Goal: Information Seeking & Learning: Check status

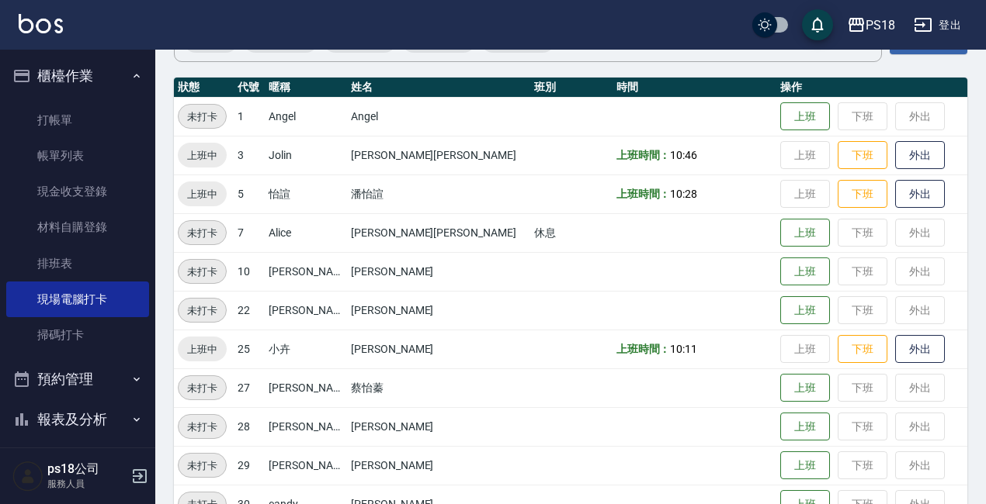
scroll to position [78, 0]
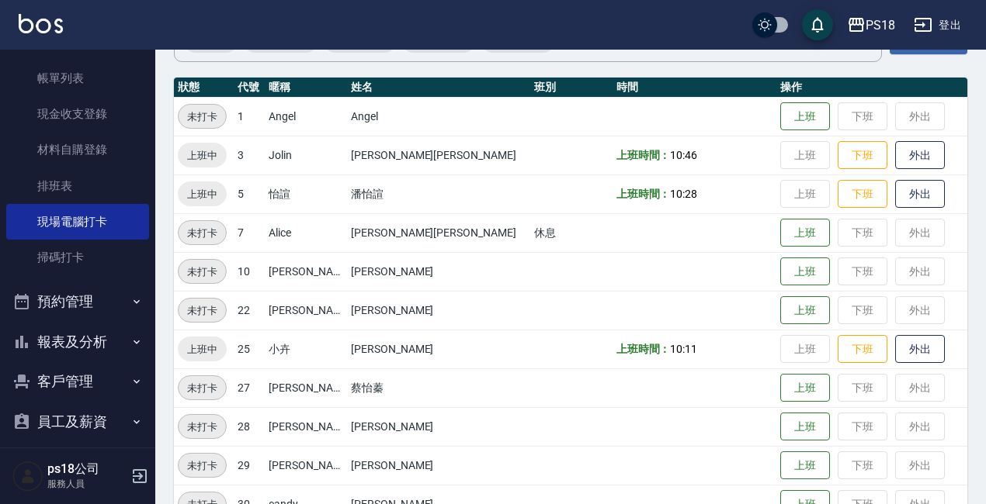
click at [95, 350] on button "報表及分析" at bounding box center [77, 342] width 143 height 40
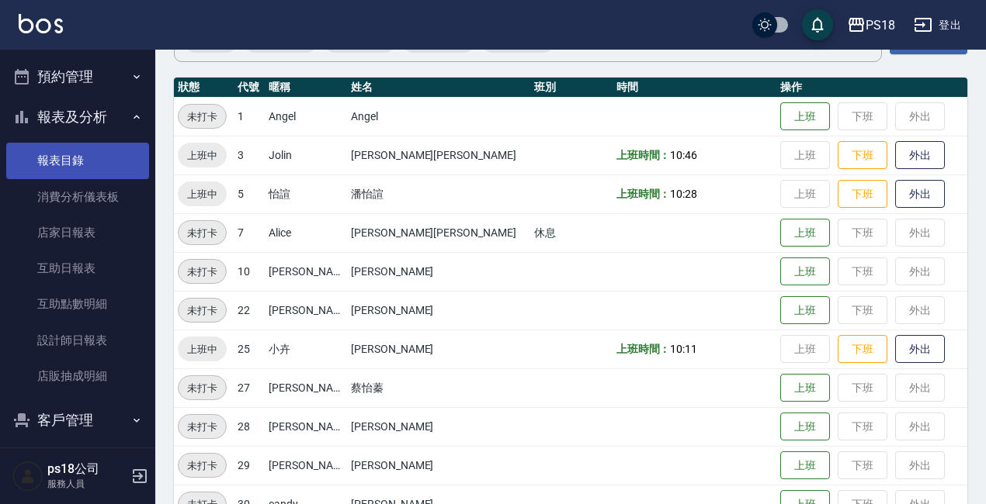
scroll to position [310, 0]
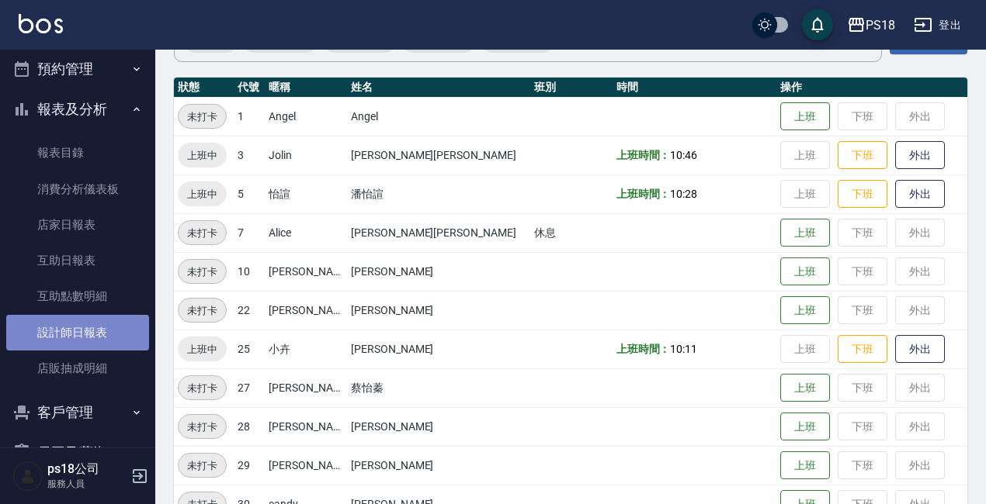
click at [81, 332] on link "設計師日報表" at bounding box center [77, 333] width 143 height 36
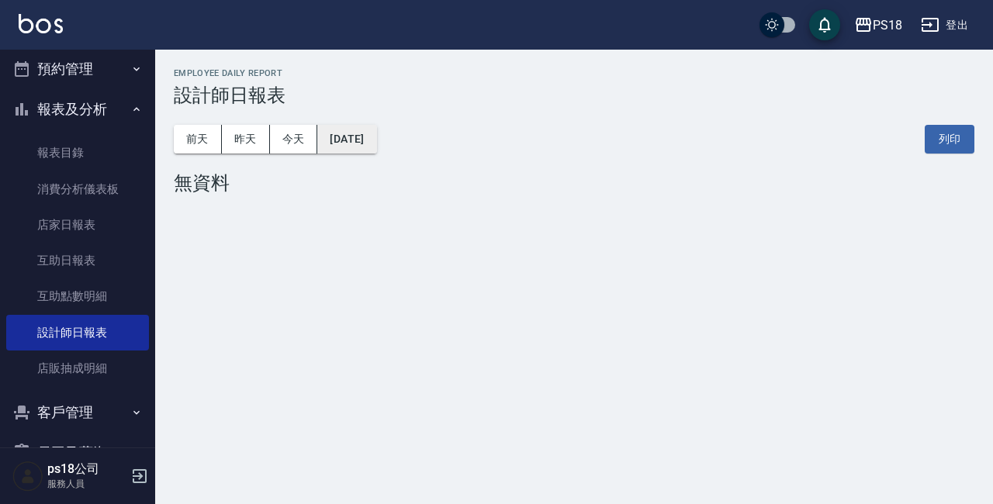
click at [376, 137] on button "[DATE]" at bounding box center [346, 139] width 59 height 29
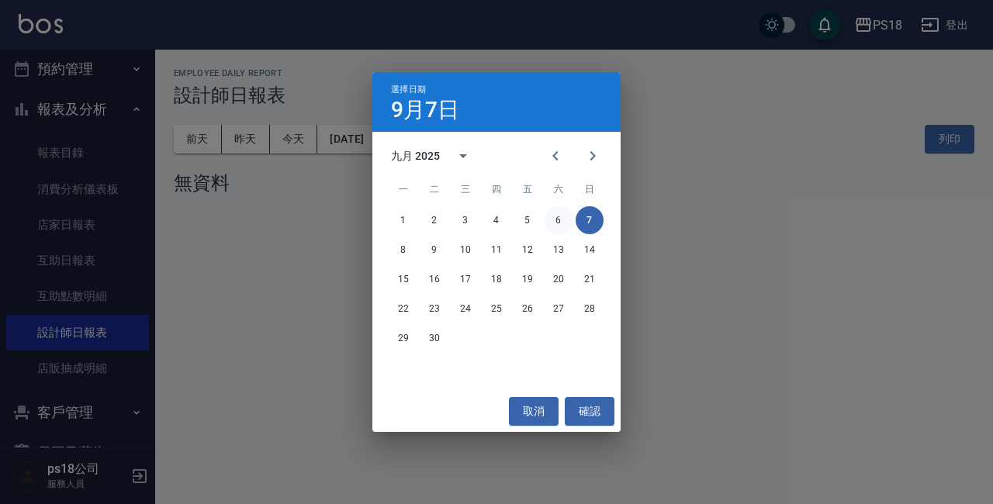
click at [561, 216] on button "6" at bounding box center [559, 220] width 28 height 28
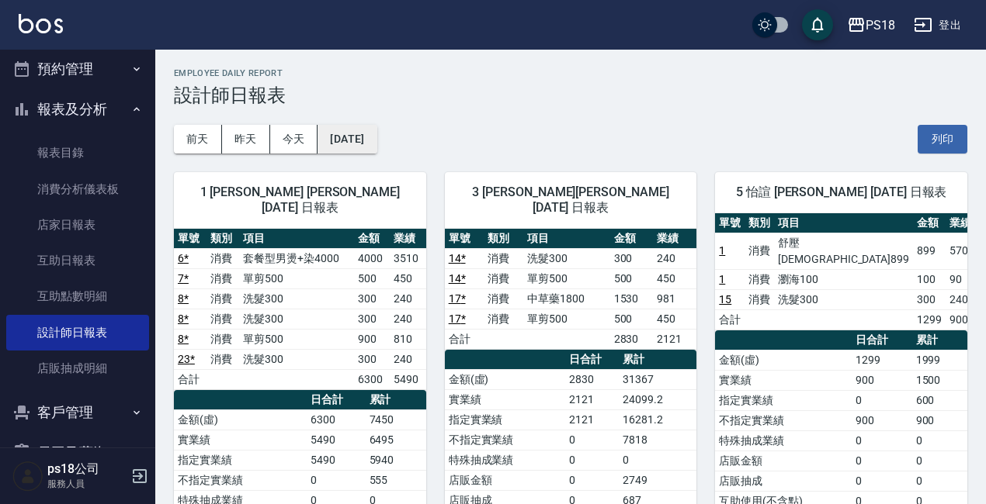
click at [376, 137] on button "[DATE]" at bounding box center [346, 139] width 59 height 29
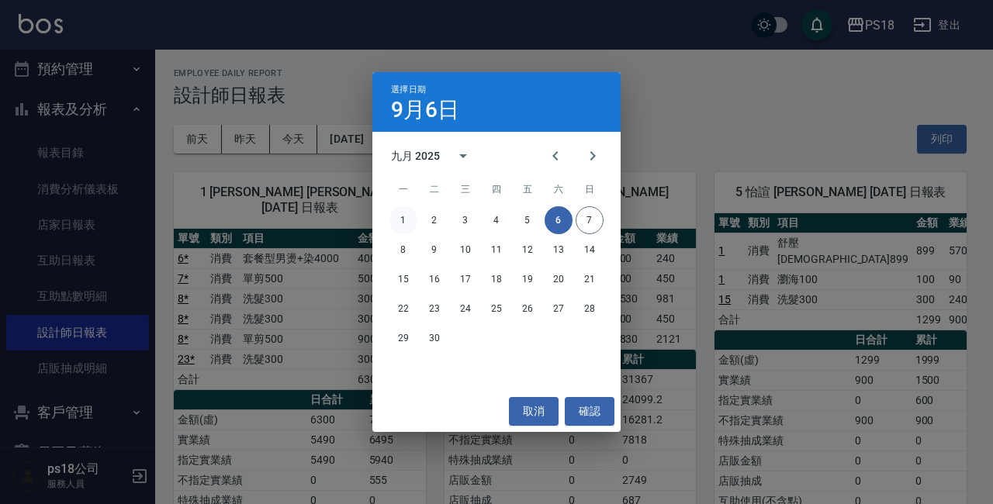
click at [404, 227] on button "1" at bounding box center [404, 220] width 28 height 28
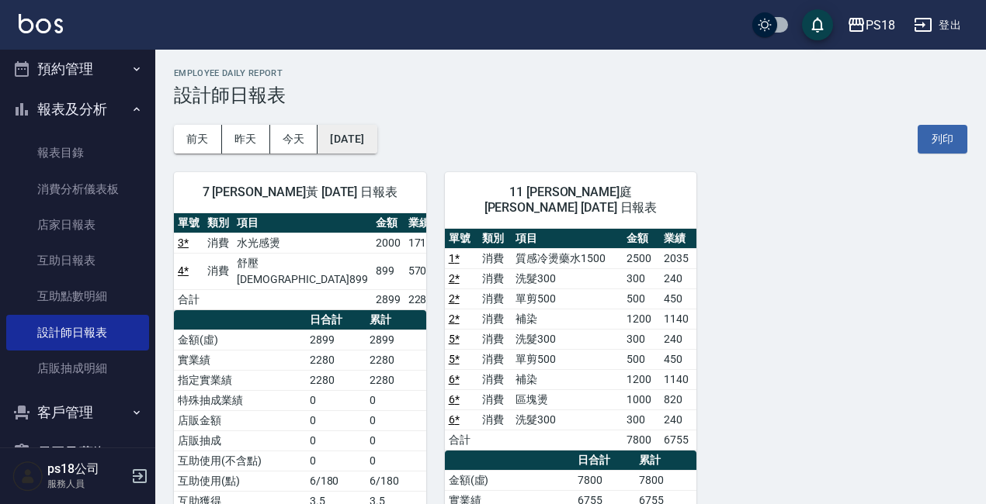
click at [366, 145] on button "[DATE]" at bounding box center [346, 139] width 59 height 29
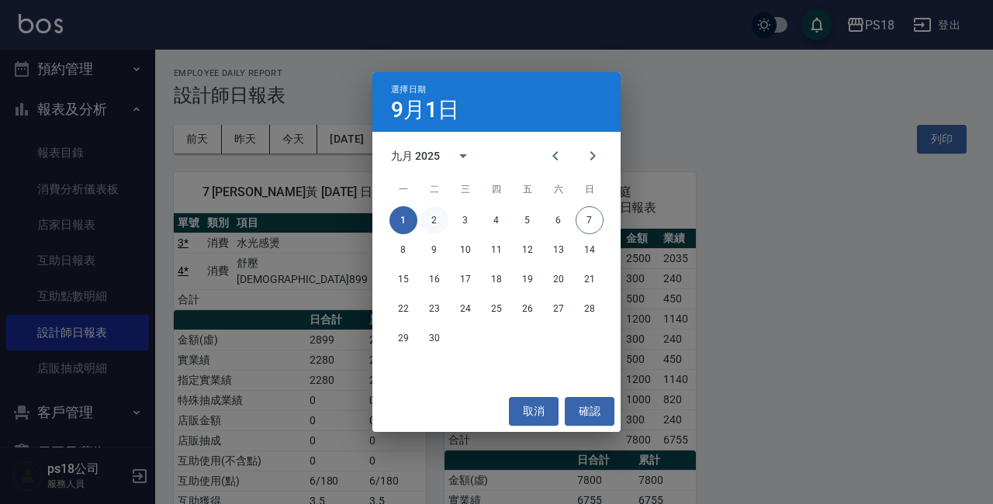
click at [439, 223] on button "2" at bounding box center [435, 220] width 28 height 28
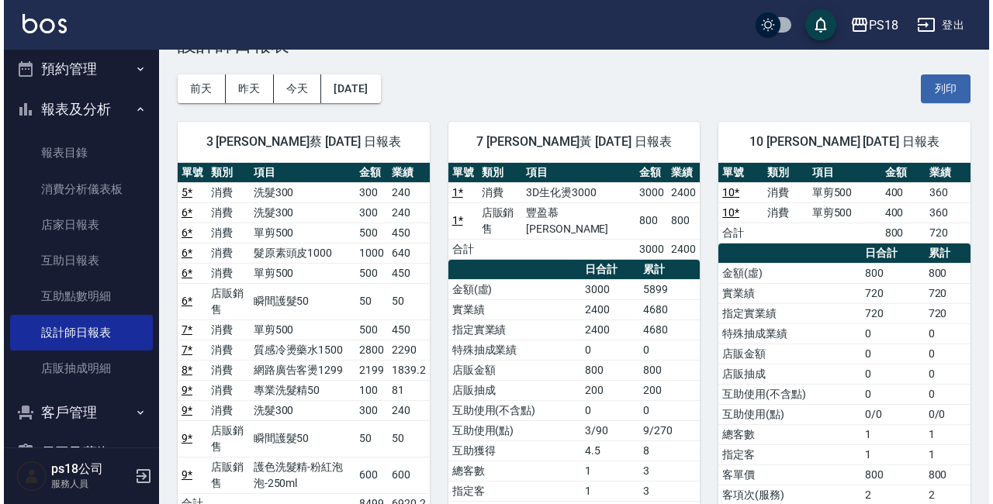
scroll to position [78, 0]
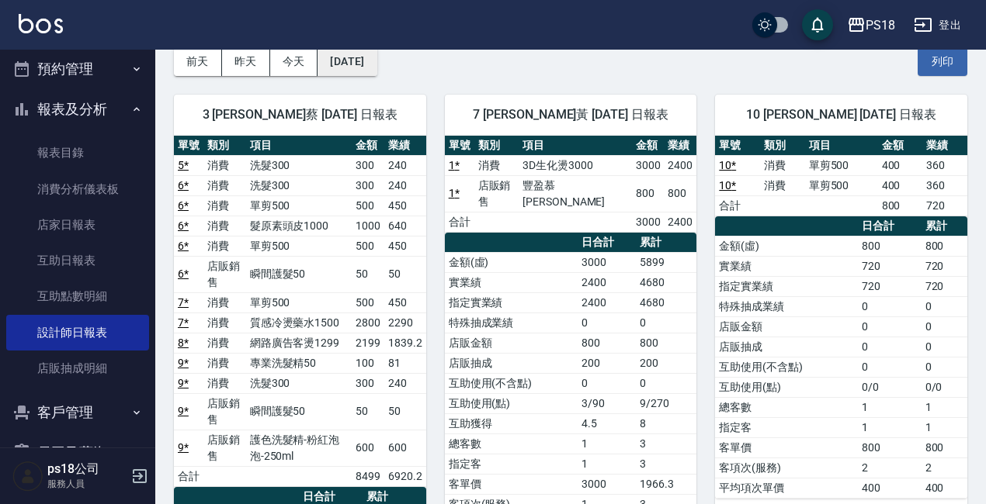
click at [376, 64] on button "[DATE]" at bounding box center [346, 61] width 59 height 29
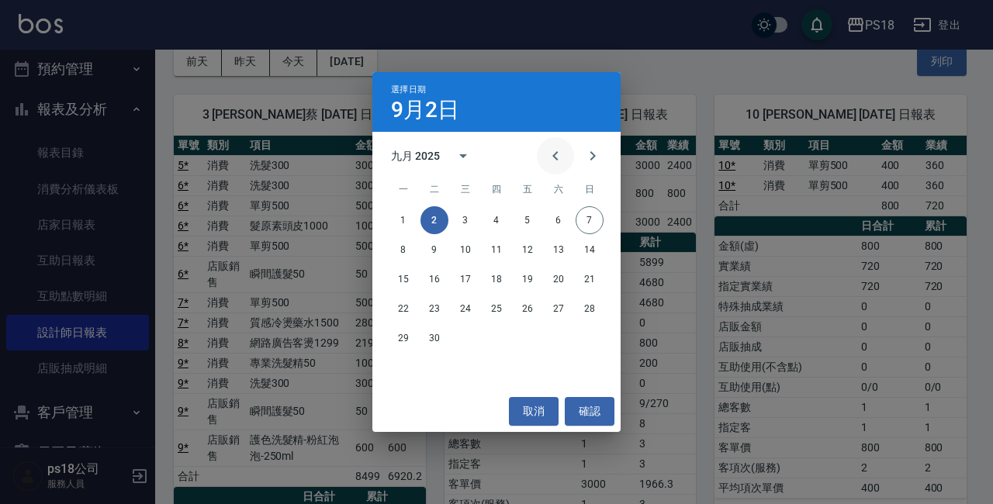
click at [558, 164] on icon "Previous month" at bounding box center [555, 156] width 19 height 19
click at [586, 336] on button "31" at bounding box center [590, 338] width 28 height 28
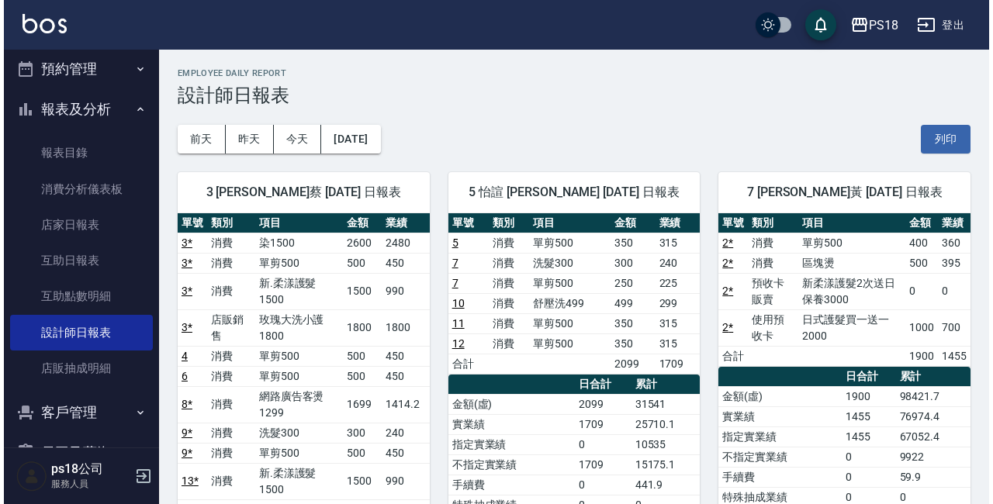
scroll to position [78, 0]
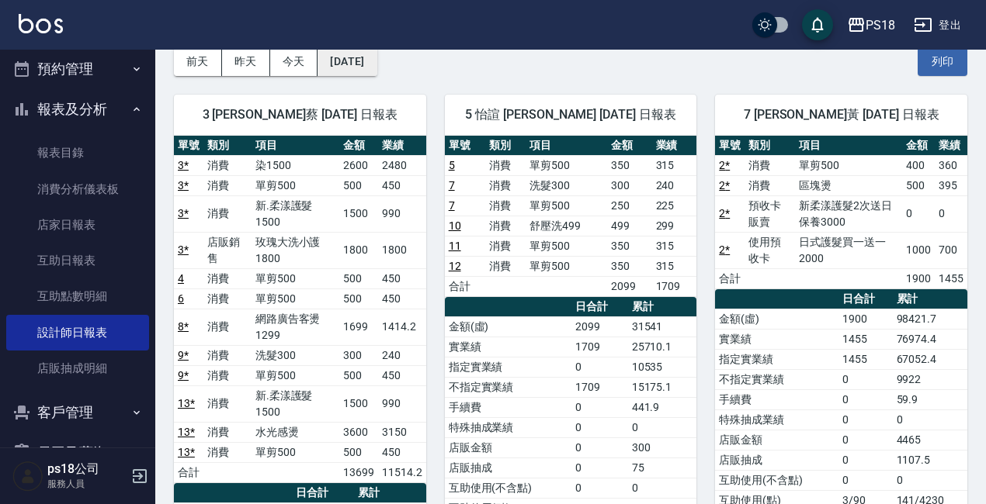
click at [376, 72] on button "[DATE]" at bounding box center [346, 61] width 59 height 29
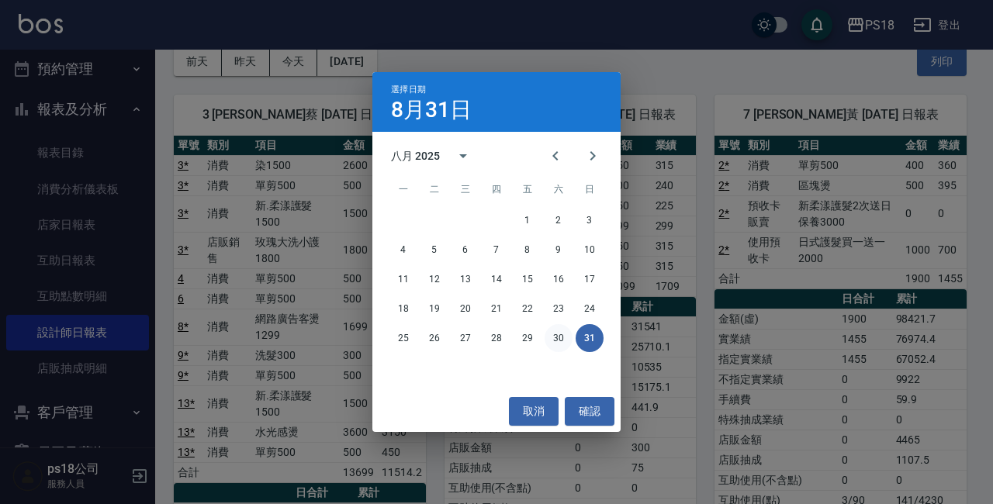
click at [561, 343] on button "30" at bounding box center [559, 338] width 28 height 28
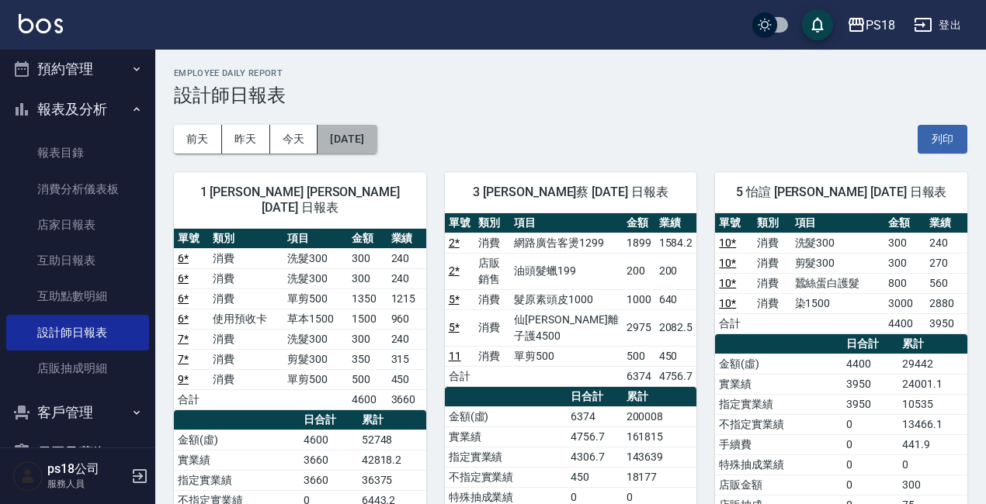
click at [368, 130] on button "[DATE]" at bounding box center [346, 139] width 59 height 29
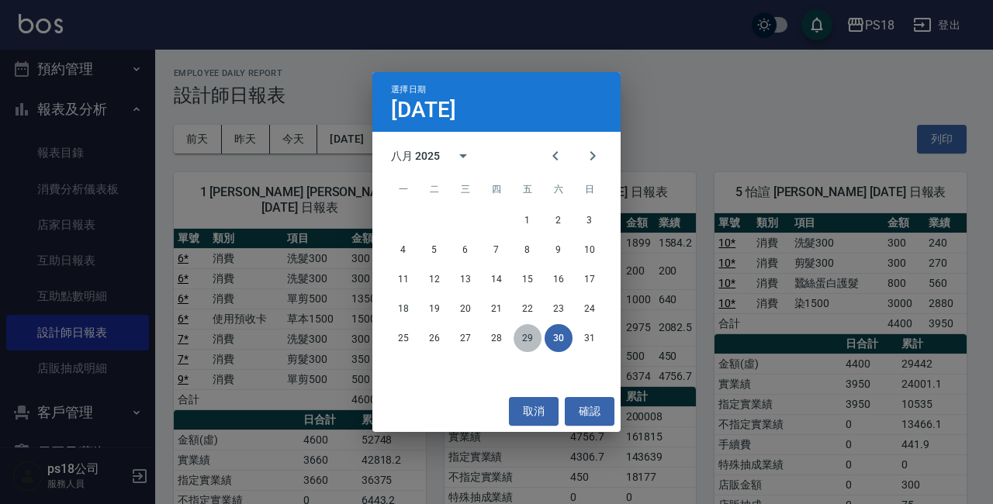
click at [531, 337] on button "29" at bounding box center [528, 338] width 28 height 28
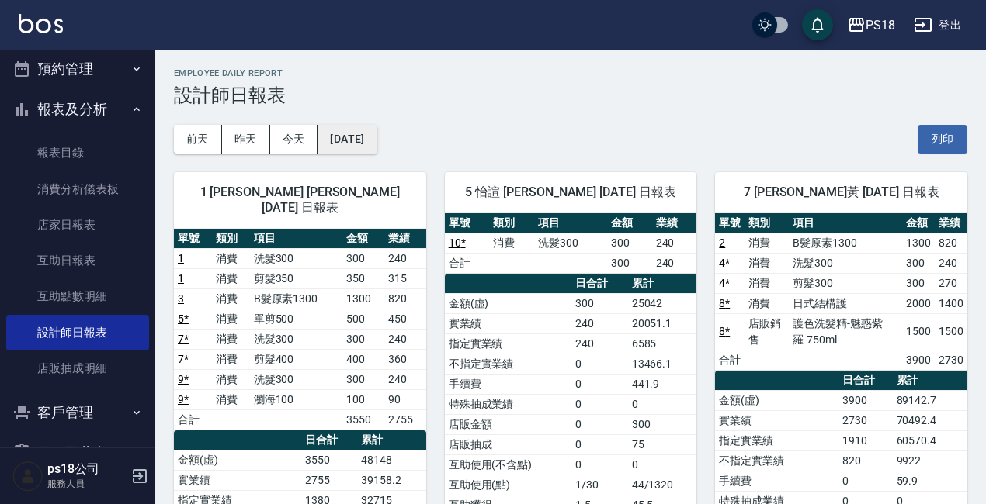
click at [376, 144] on button "[DATE]" at bounding box center [346, 139] width 59 height 29
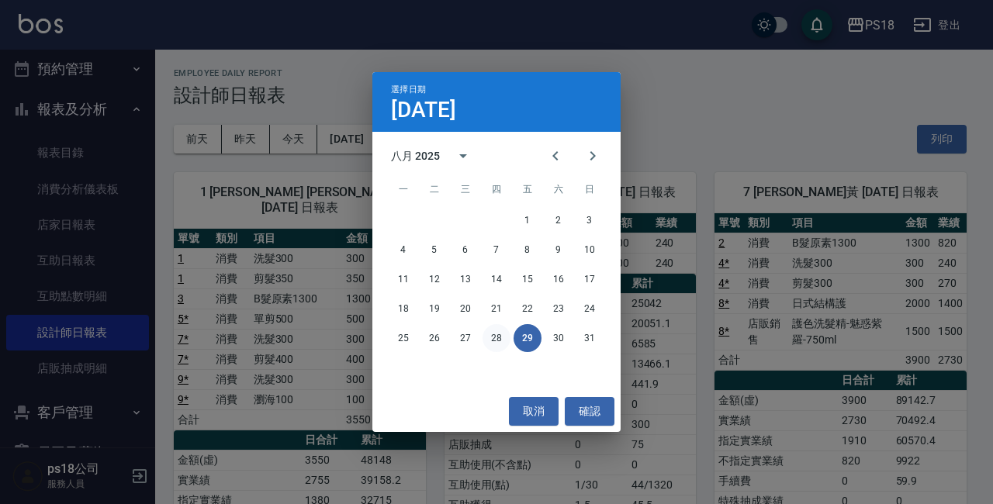
click at [494, 336] on button "28" at bounding box center [497, 338] width 28 height 28
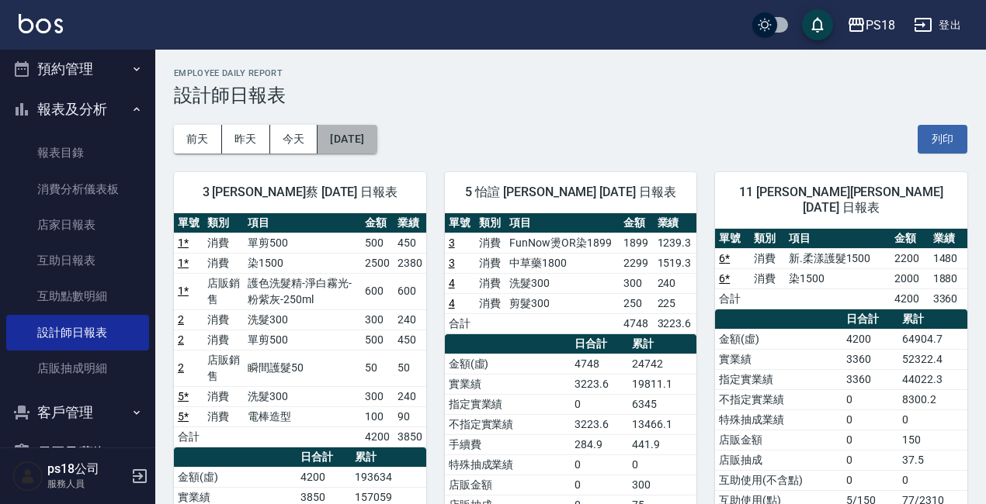
click at [364, 136] on button "[DATE]" at bounding box center [346, 139] width 59 height 29
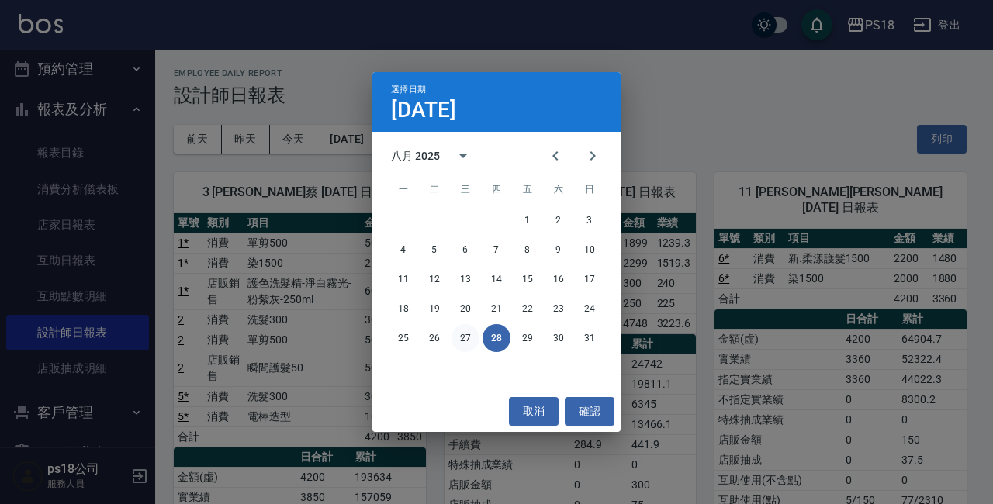
click at [466, 338] on button "27" at bounding box center [466, 338] width 28 height 28
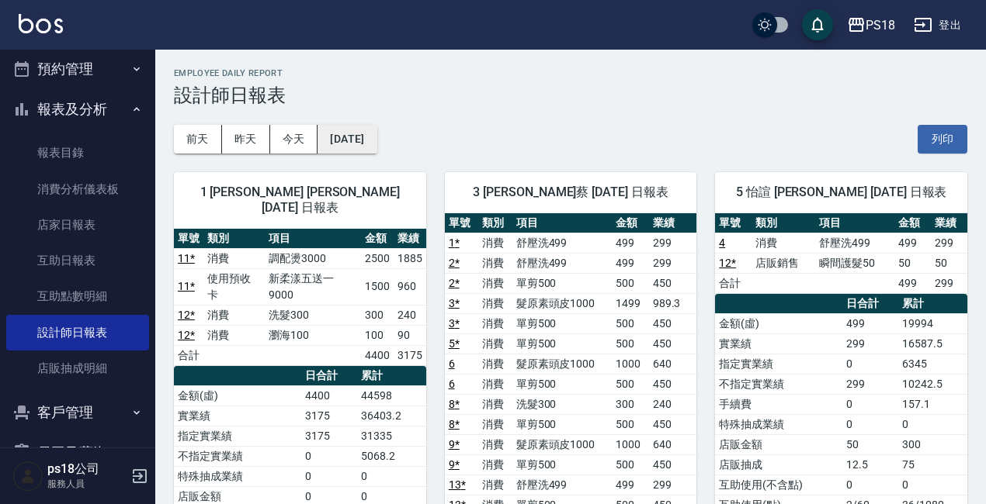
click at [376, 135] on button "[DATE]" at bounding box center [346, 139] width 59 height 29
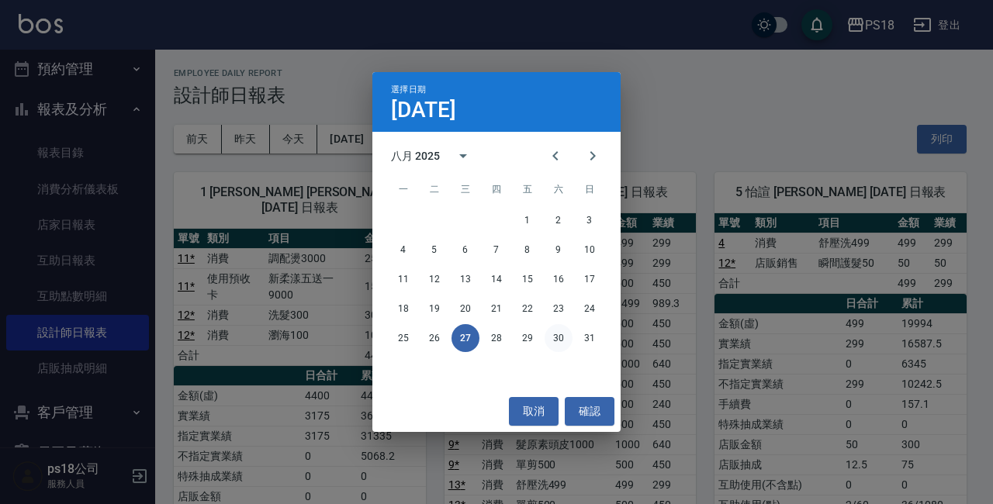
click at [552, 340] on button "30" at bounding box center [559, 338] width 28 height 28
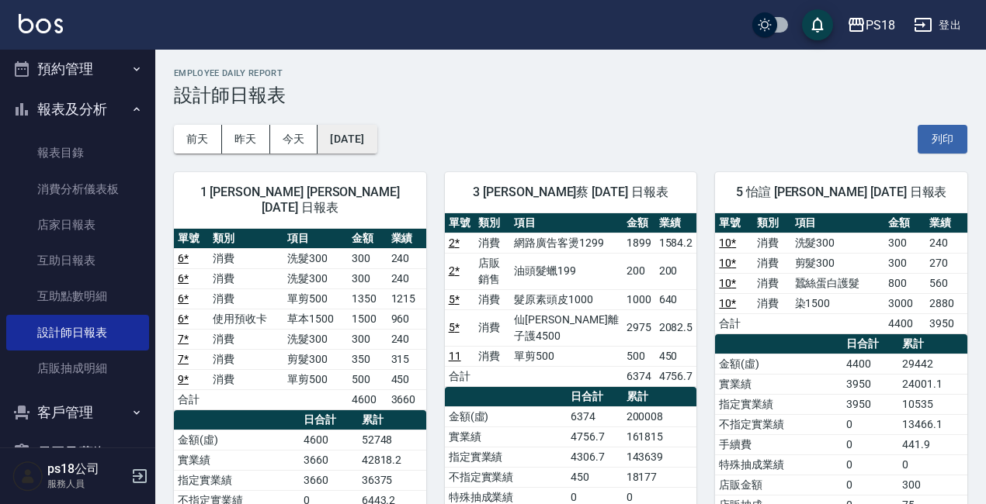
click at [375, 127] on button "[DATE]" at bounding box center [346, 139] width 59 height 29
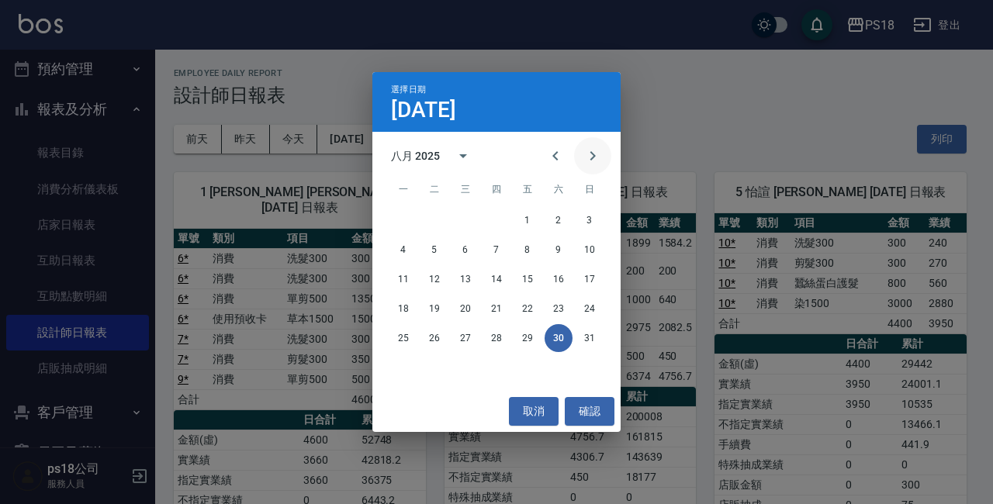
click at [588, 158] on icon "Next month" at bounding box center [593, 156] width 19 height 19
click at [405, 218] on button "1" at bounding box center [404, 220] width 28 height 28
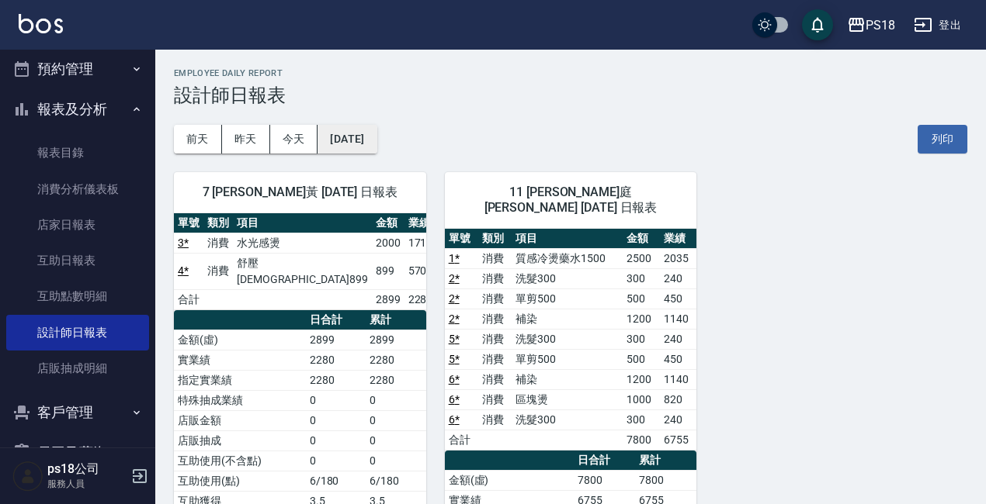
click at [376, 133] on button "[DATE]" at bounding box center [346, 139] width 59 height 29
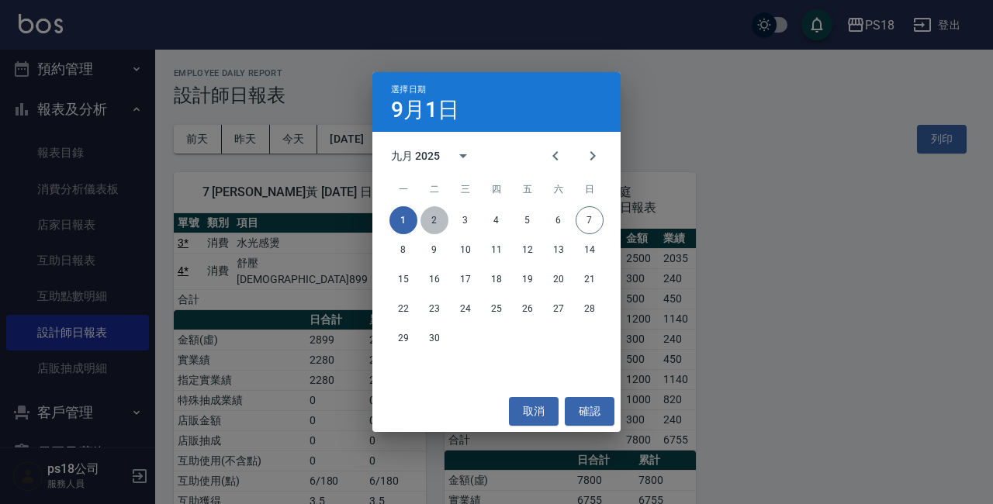
click at [427, 214] on button "2" at bounding box center [435, 220] width 28 height 28
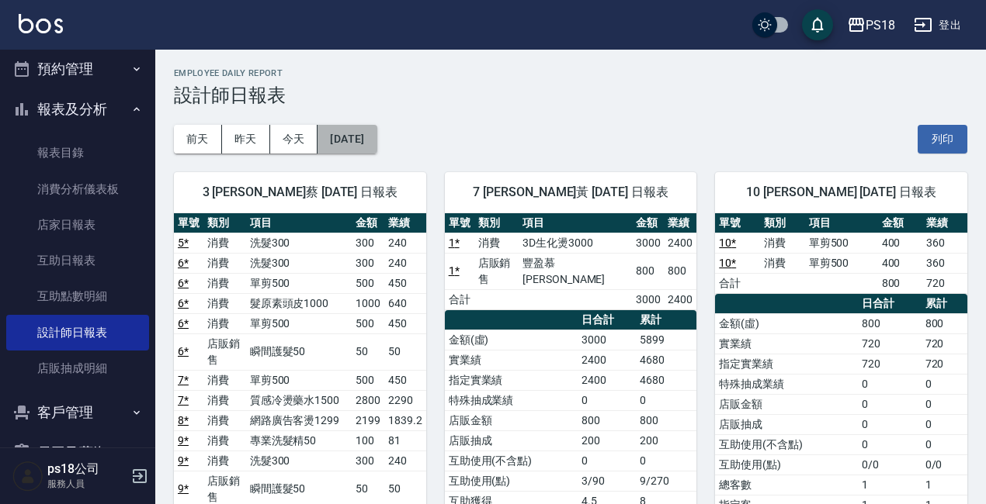
click at [376, 146] on button "[DATE]" at bounding box center [346, 139] width 59 height 29
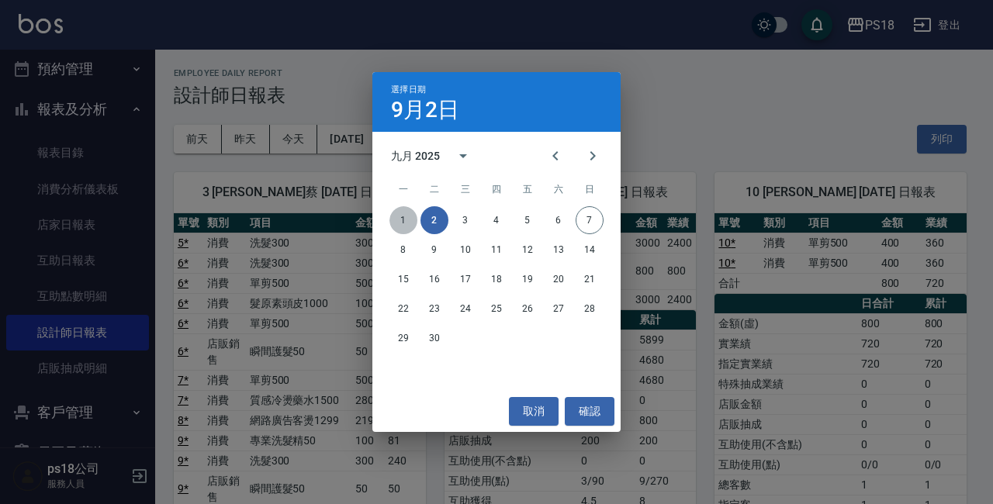
click at [407, 217] on button "1" at bounding box center [404, 220] width 28 height 28
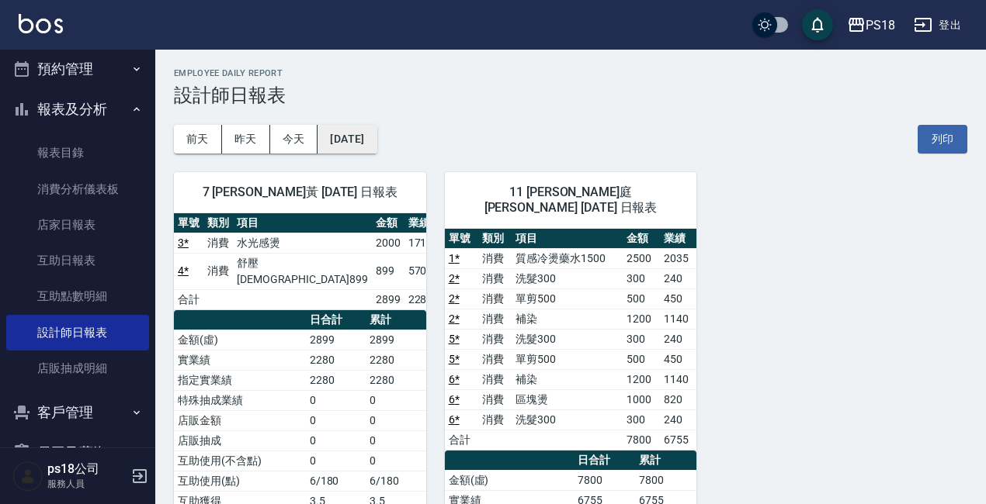
click at [376, 142] on button "[DATE]" at bounding box center [346, 139] width 59 height 29
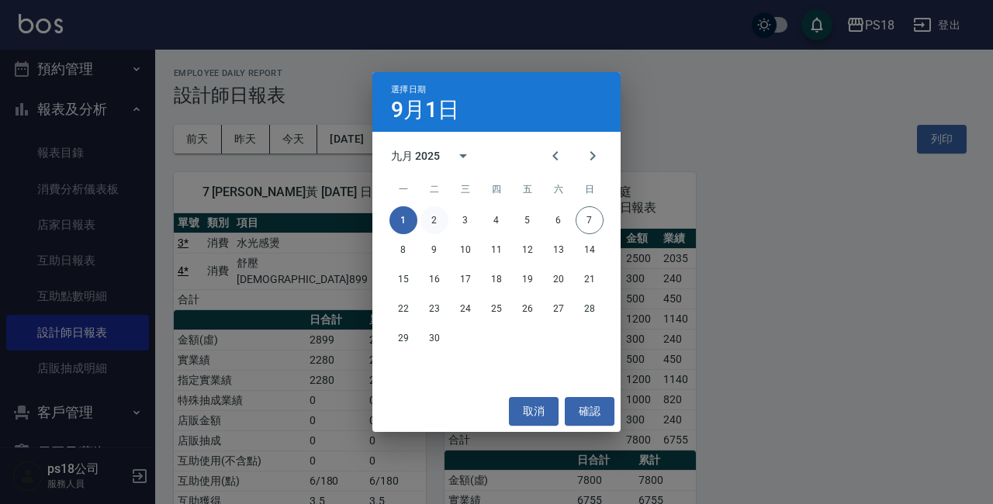
click at [439, 224] on button "2" at bounding box center [435, 220] width 28 height 28
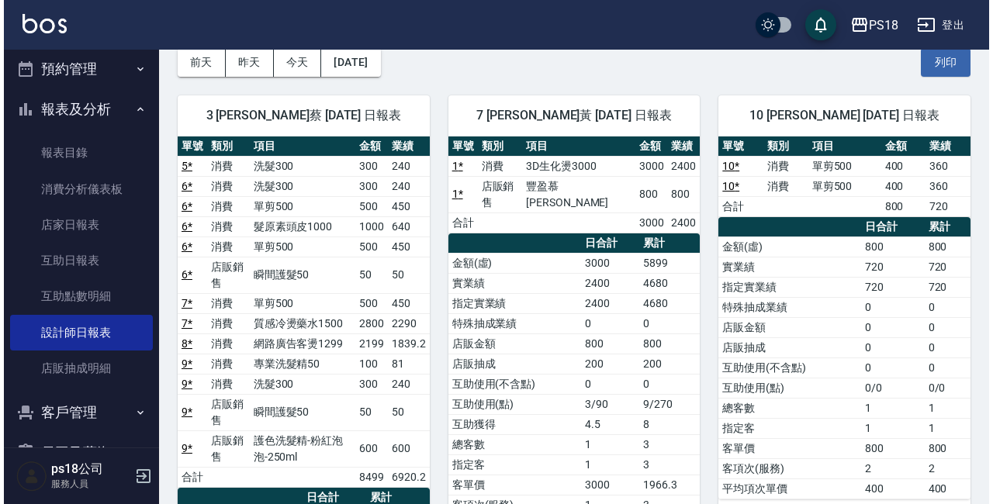
scroll to position [78, 0]
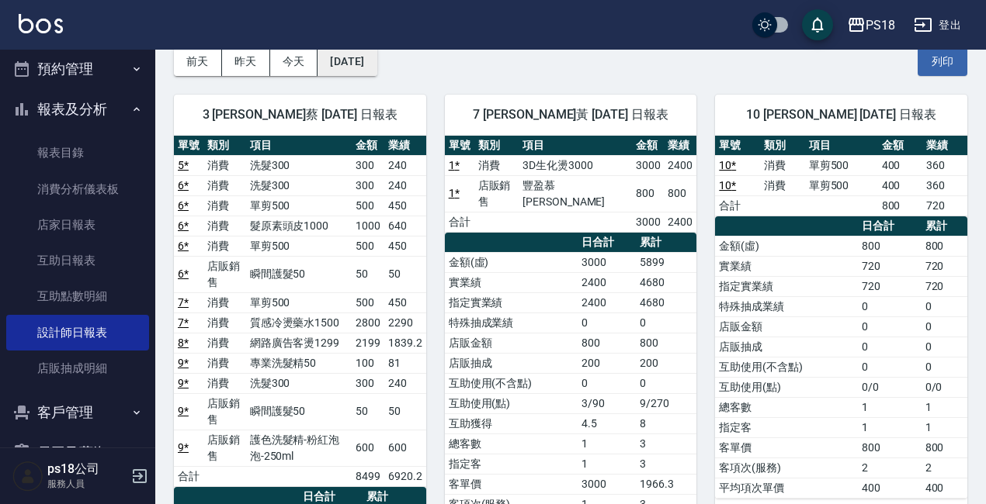
click at [376, 71] on button "[DATE]" at bounding box center [346, 61] width 59 height 29
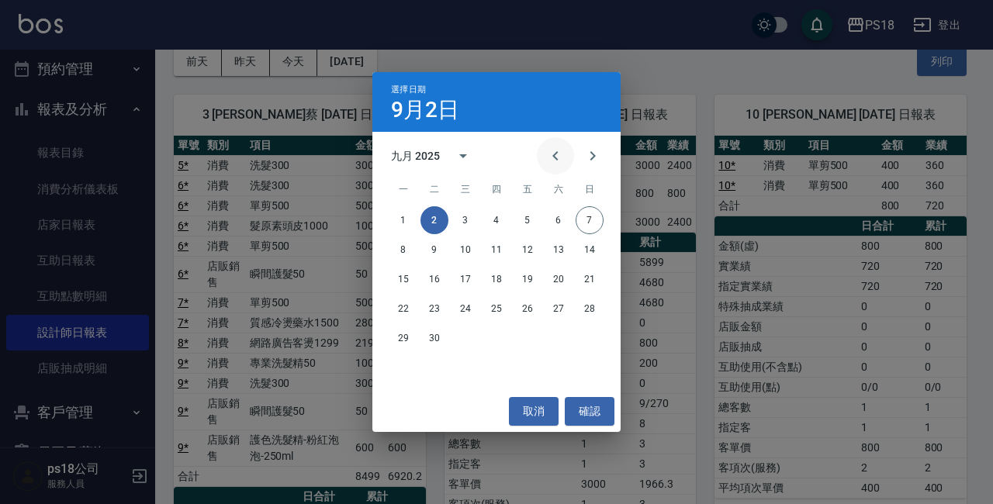
click at [553, 158] on icon "Previous month" at bounding box center [555, 156] width 19 height 19
click at [564, 335] on button "30" at bounding box center [559, 338] width 28 height 28
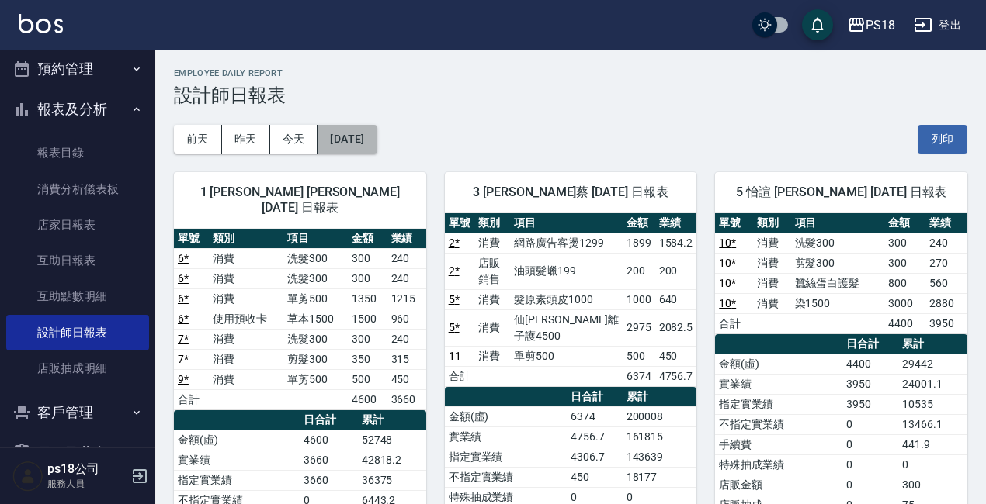
click at [366, 140] on button "[DATE]" at bounding box center [346, 139] width 59 height 29
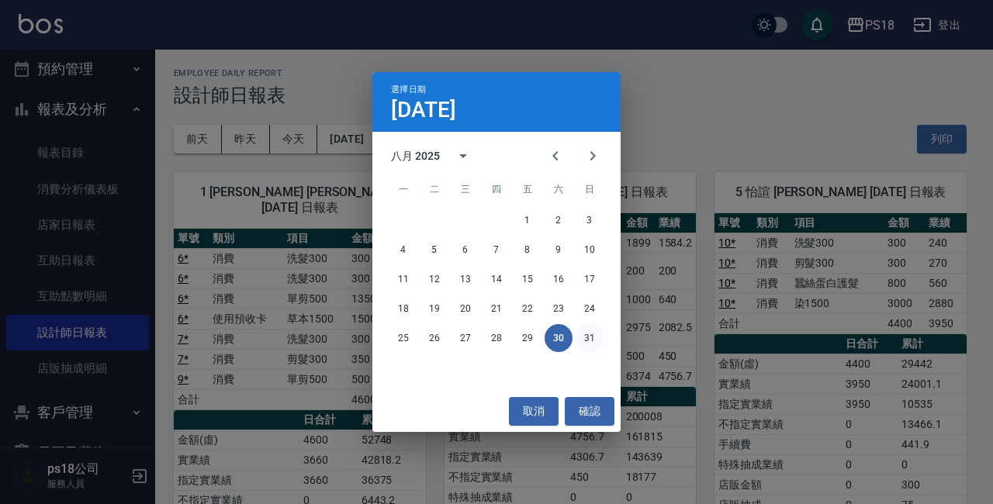
click at [589, 340] on button "31" at bounding box center [590, 338] width 28 height 28
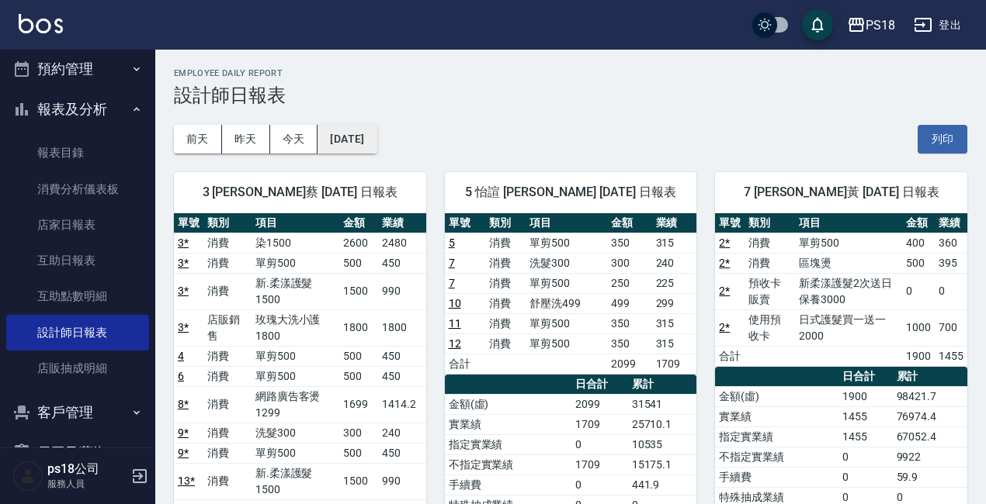
click at [376, 137] on button "[DATE]" at bounding box center [346, 139] width 59 height 29
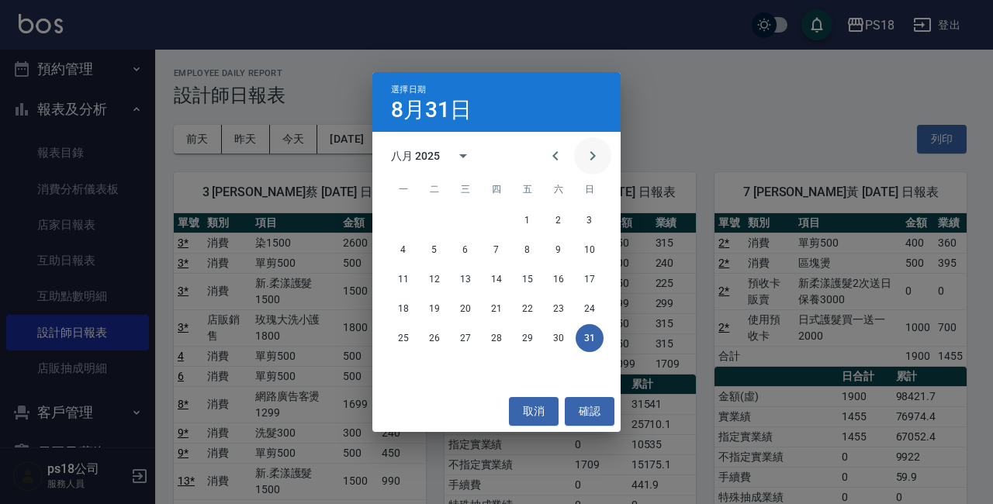
click at [596, 147] on icon "Next month" at bounding box center [593, 156] width 19 height 19
click at [407, 218] on button "1" at bounding box center [404, 220] width 28 height 28
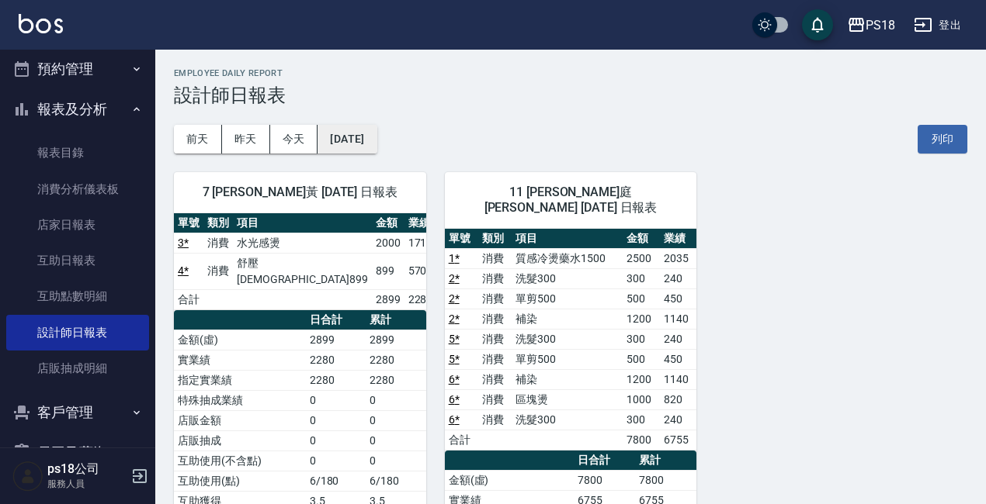
click at [376, 135] on button "[DATE]" at bounding box center [346, 139] width 59 height 29
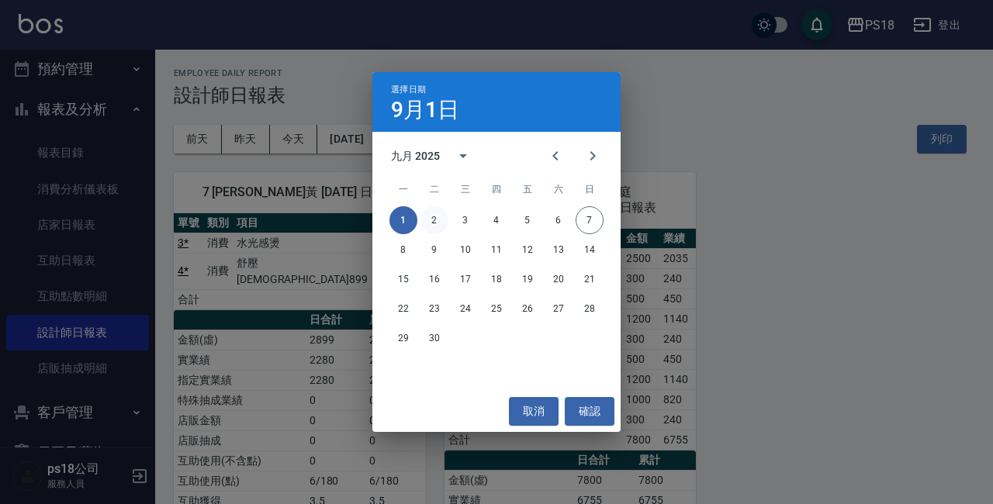
click at [435, 220] on button "2" at bounding box center [435, 220] width 28 height 28
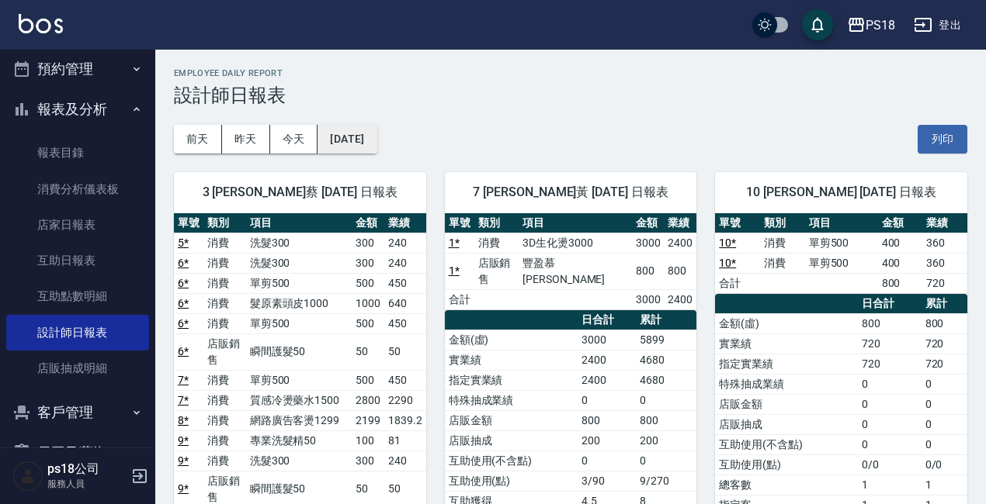
click at [376, 141] on button "[DATE]" at bounding box center [346, 139] width 59 height 29
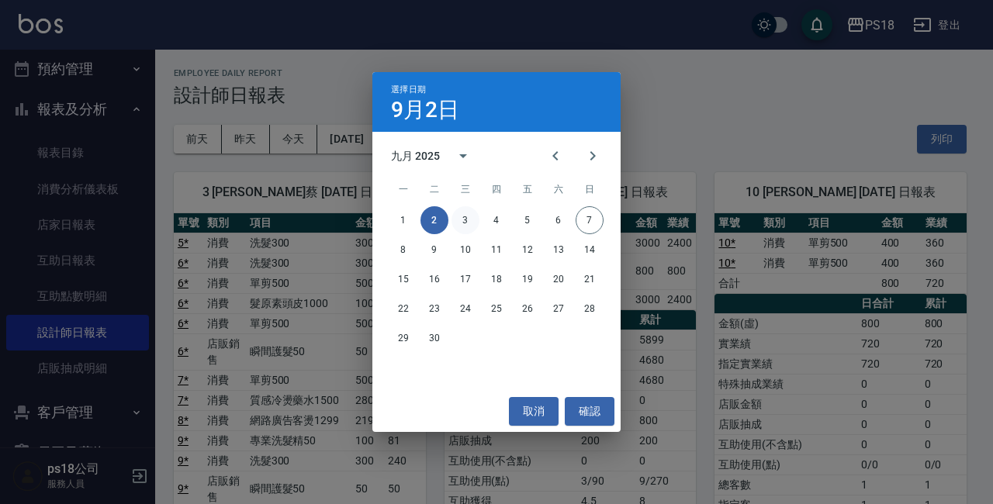
click at [463, 222] on button "3" at bounding box center [466, 220] width 28 height 28
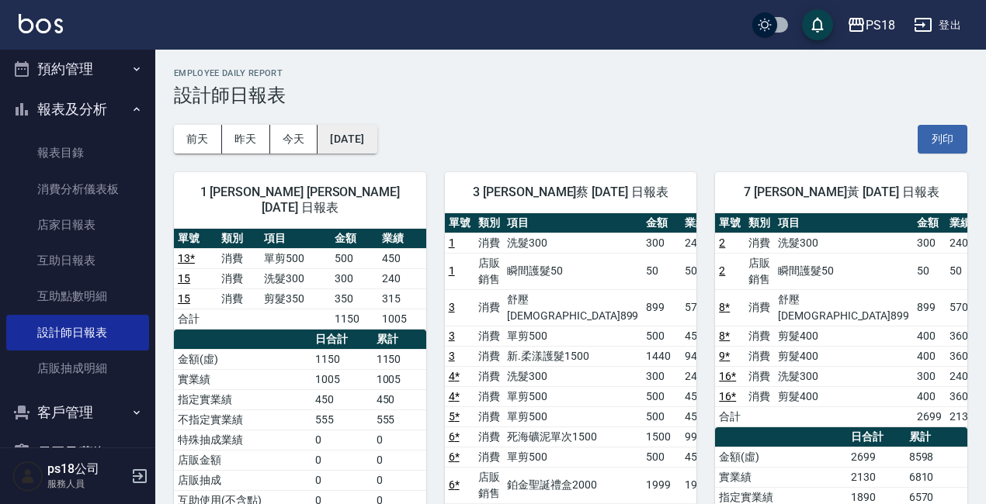
click at [329, 133] on button "[DATE]" at bounding box center [346, 139] width 59 height 29
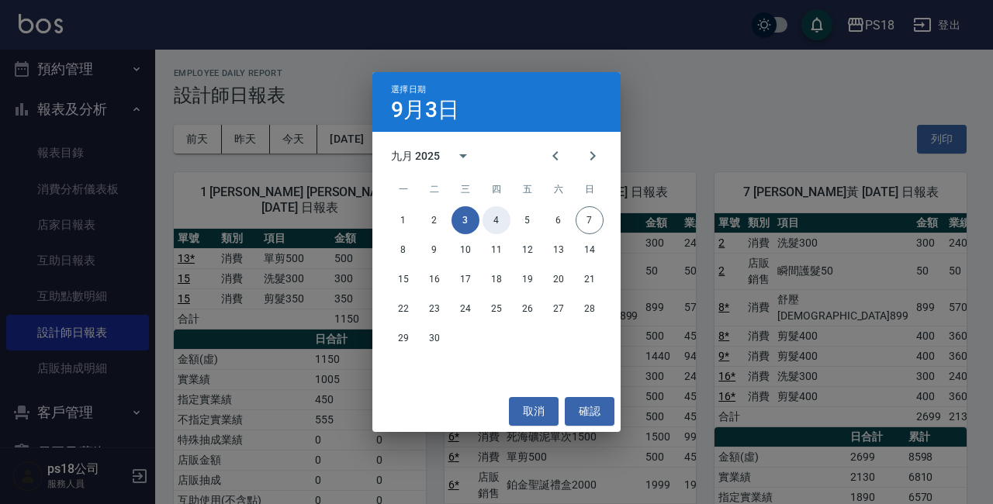
click at [500, 221] on button "4" at bounding box center [497, 220] width 28 height 28
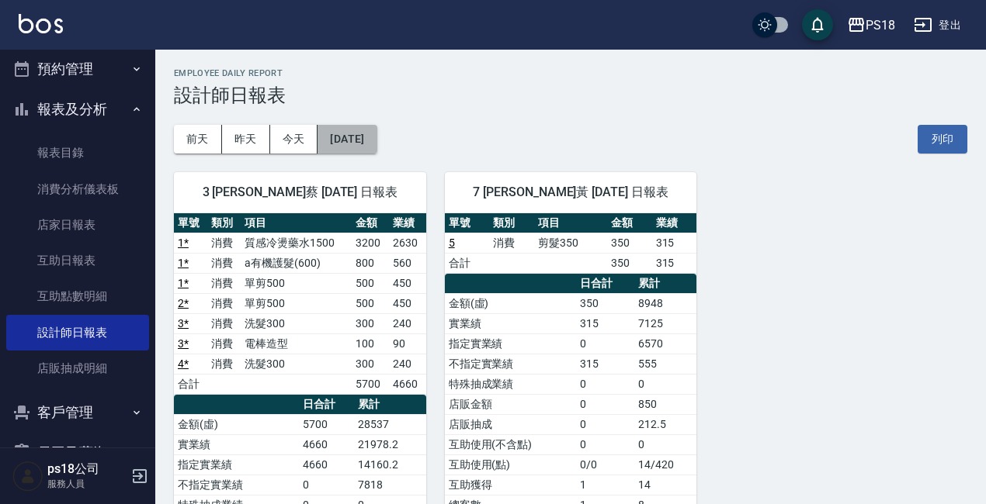
click at [366, 144] on button "[DATE]" at bounding box center [346, 139] width 59 height 29
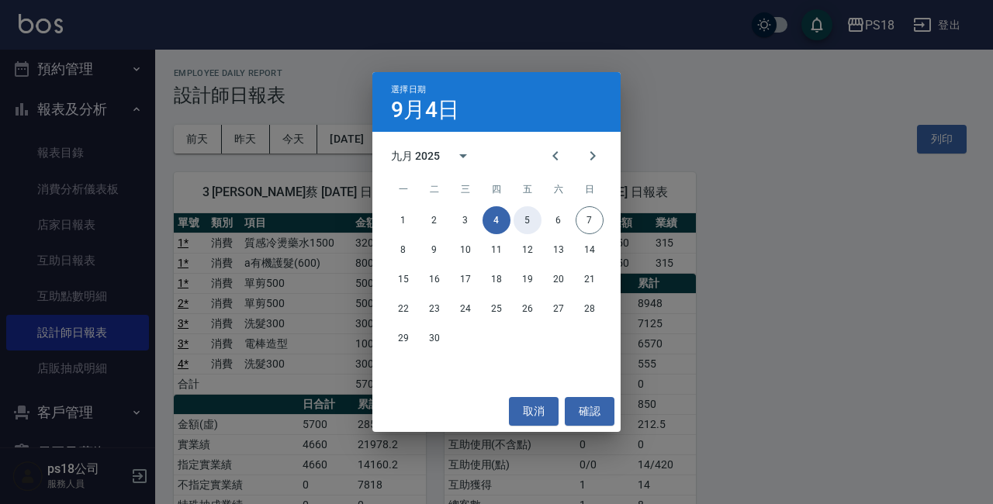
click at [525, 220] on button "5" at bounding box center [528, 220] width 28 height 28
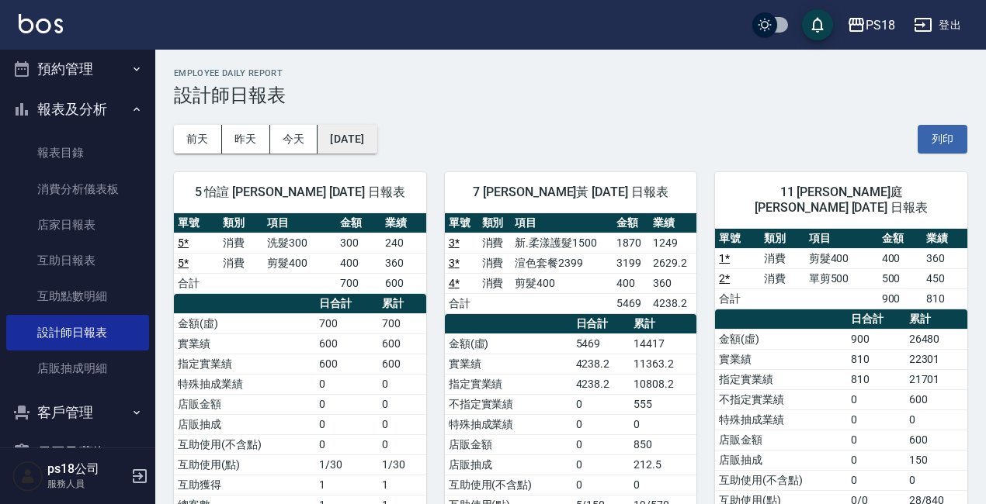
click at [376, 140] on button "[DATE]" at bounding box center [346, 139] width 59 height 29
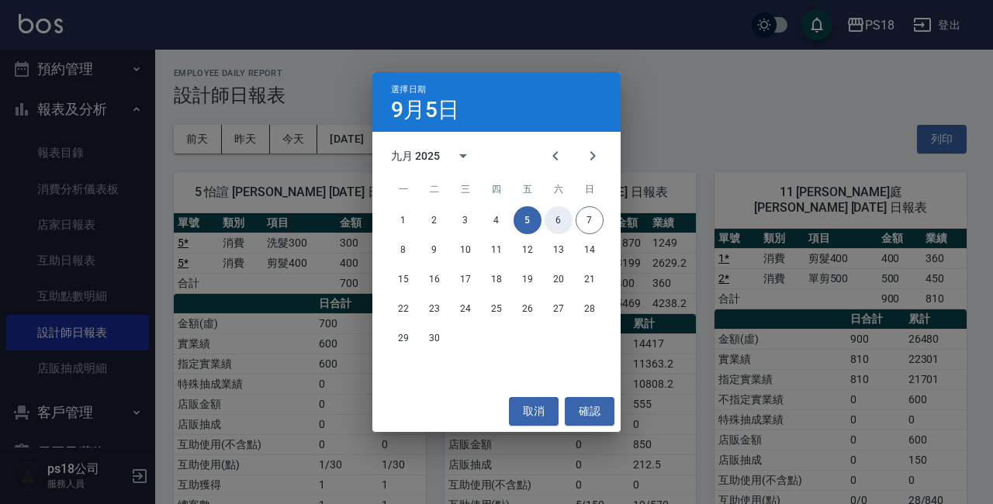
click at [558, 217] on button "6" at bounding box center [559, 220] width 28 height 28
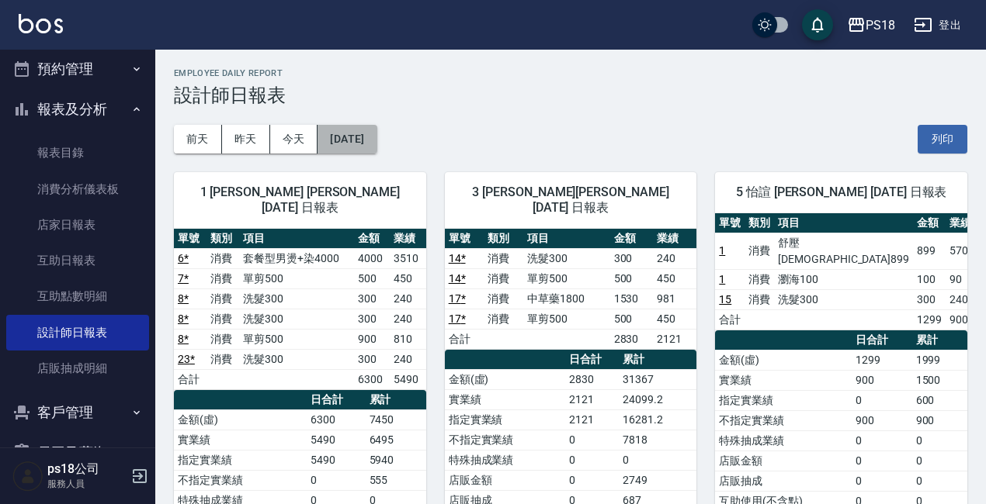
click at [376, 152] on button "[DATE]" at bounding box center [346, 139] width 59 height 29
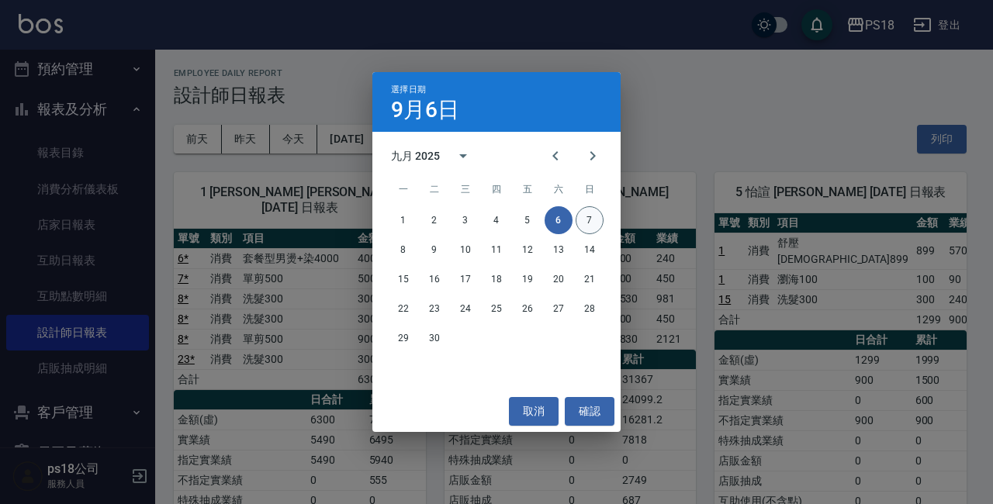
click at [584, 226] on button "7" at bounding box center [590, 220] width 28 height 28
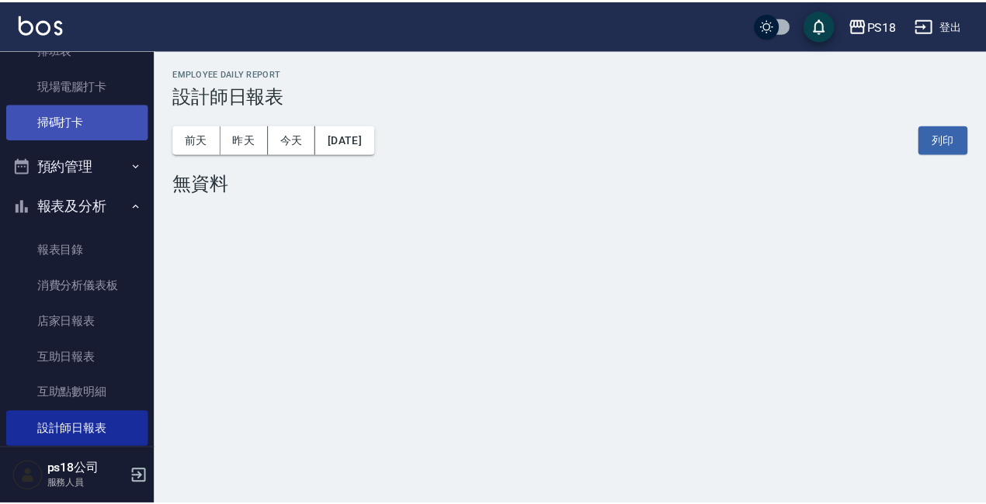
scroll to position [78, 0]
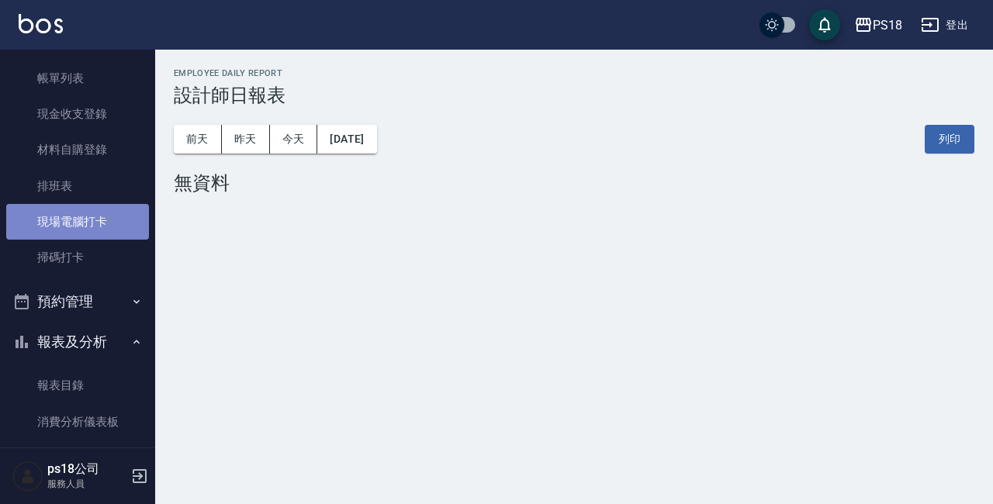
click at [78, 216] on link "現場電腦打卡" at bounding box center [77, 222] width 143 height 36
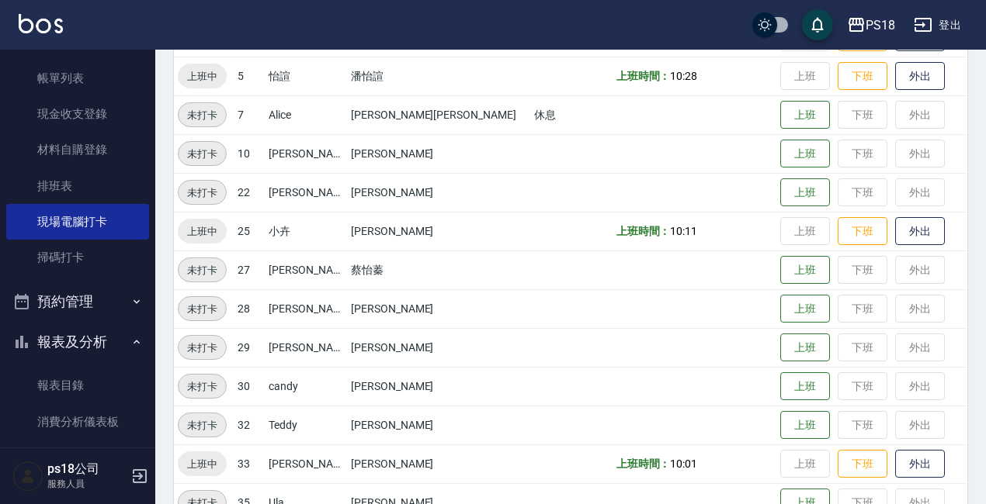
scroll to position [310, 0]
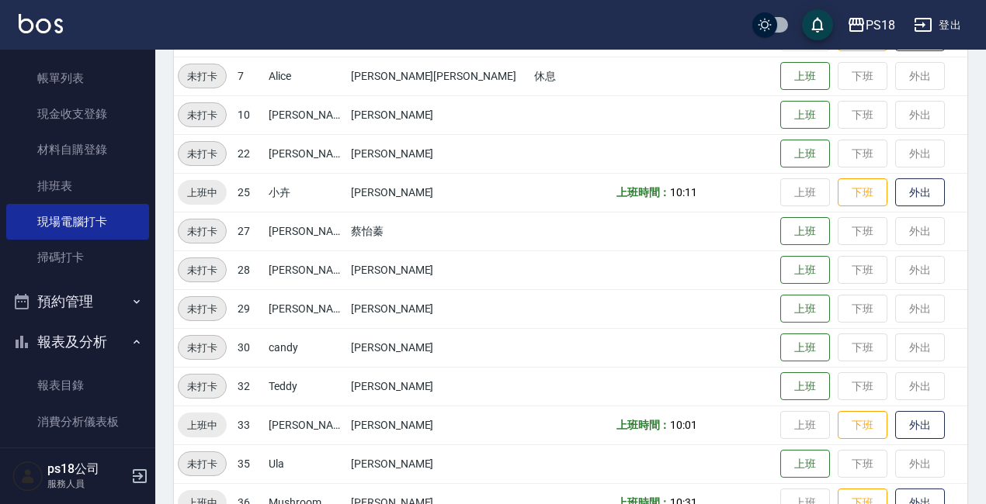
click at [97, 339] on button "報表及分析" at bounding box center [77, 342] width 143 height 40
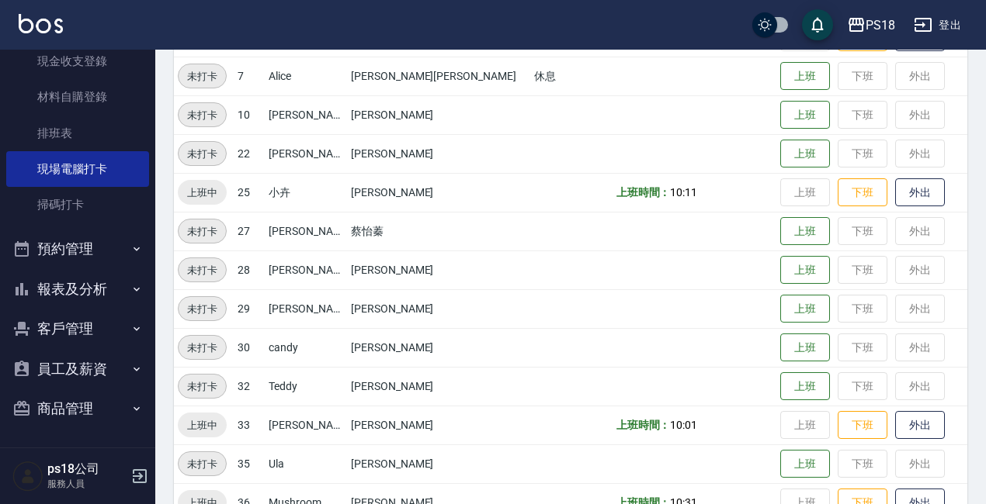
click at [84, 296] on button "報表及分析" at bounding box center [77, 289] width 143 height 40
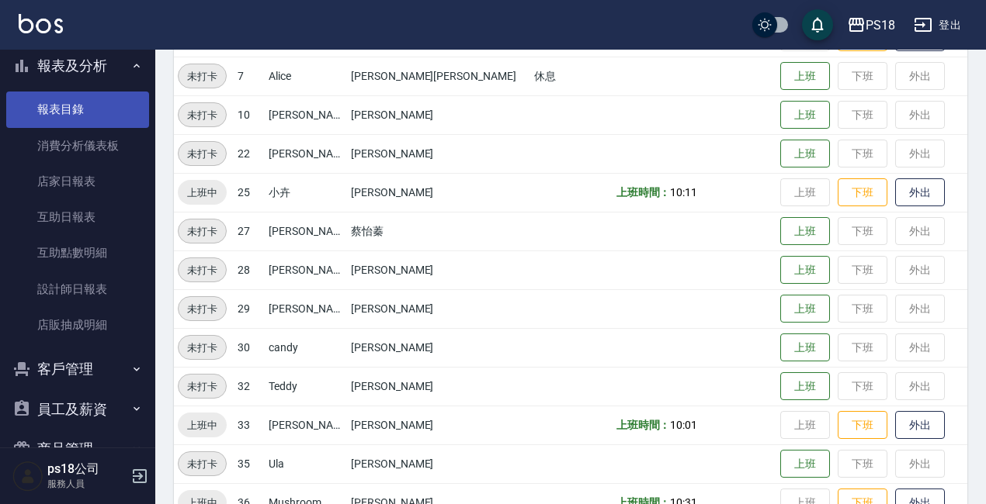
scroll to position [363, 0]
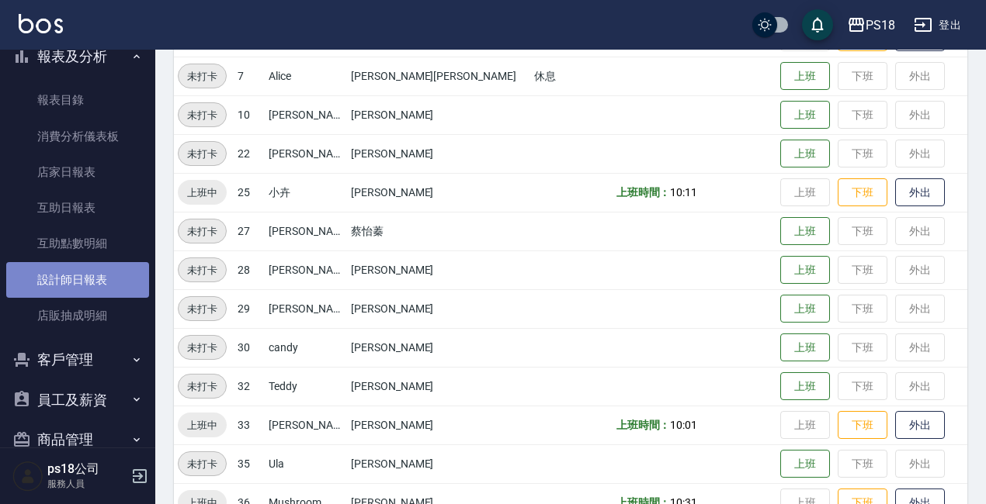
click at [94, 269] on link "設計師日報表" at bounding box center [77, 280] width 143 height 36
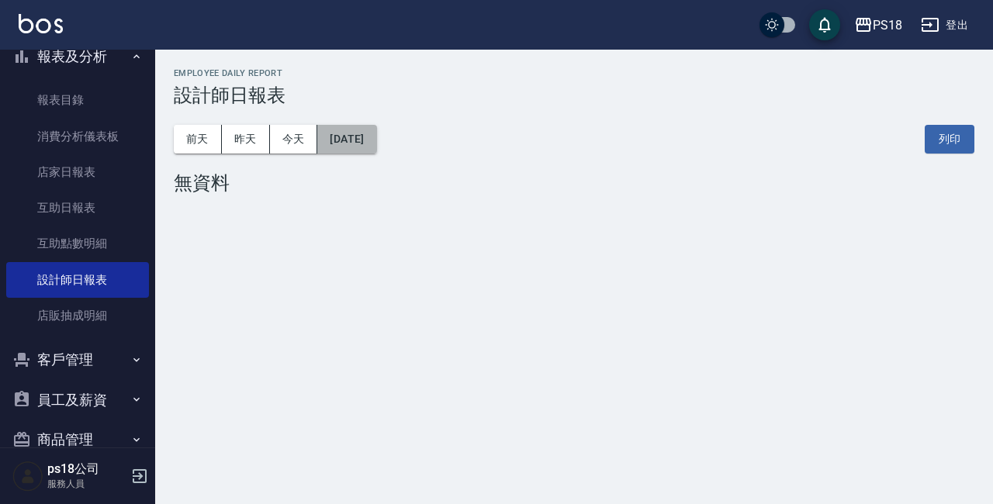
click at [369, 144] on button "[DATE]" at bounding box center [346, 139] width 59 height 29
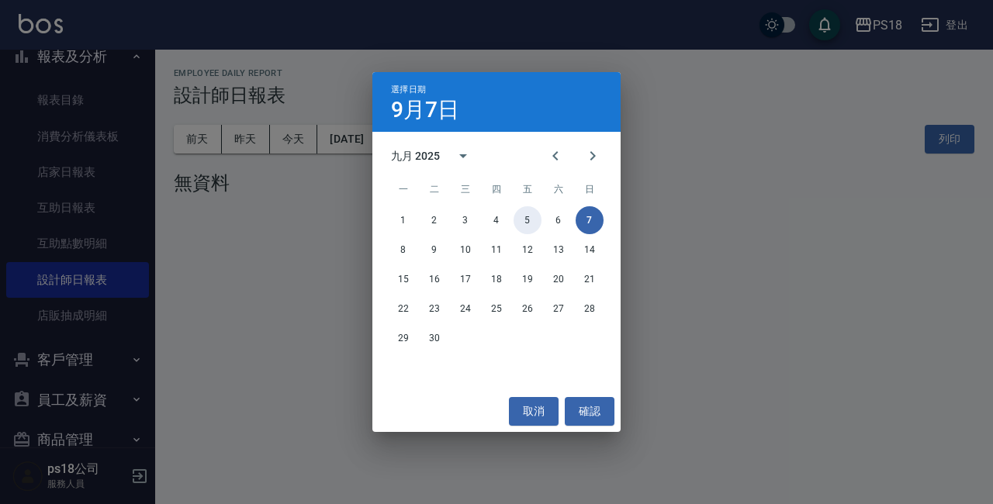
click at [535, 222] on button "5" at bounding box center [528, 220] width 28 height 28
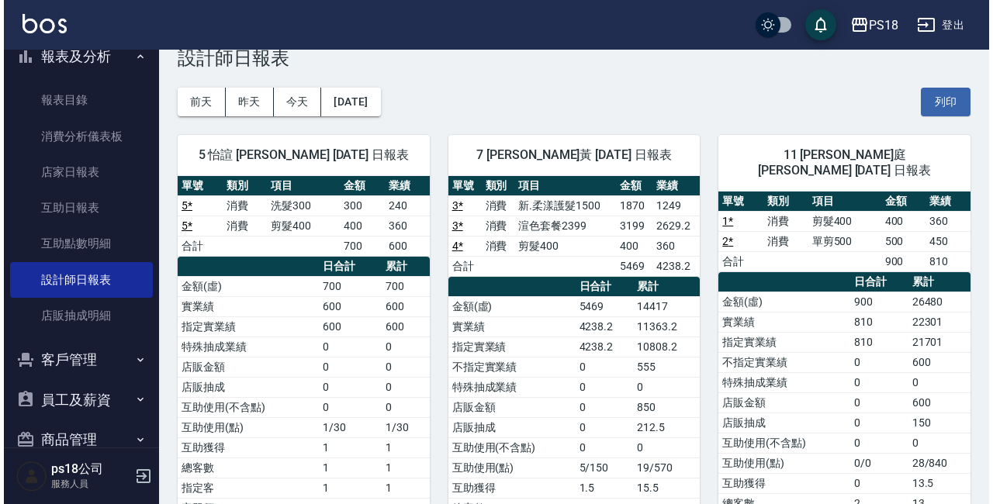
scroll to position [35, 0]
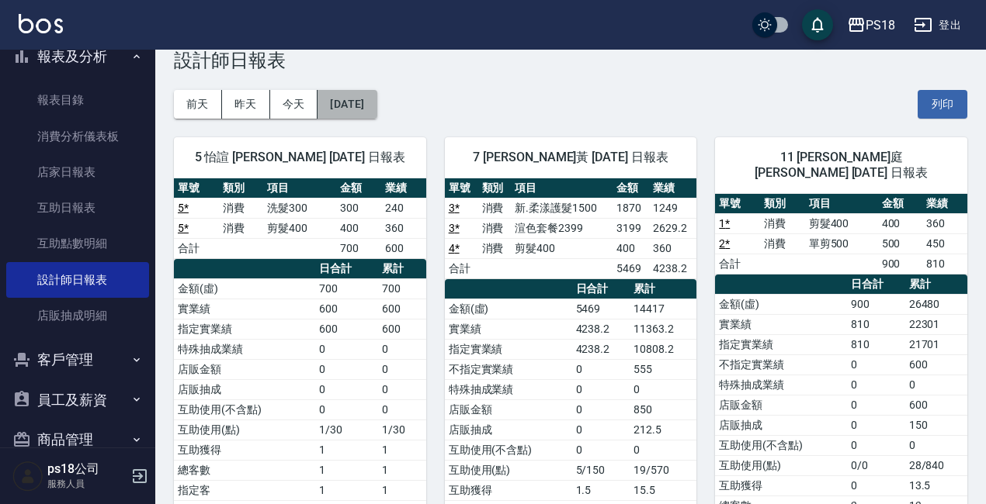
click at [376, 92] on button "[DATE]" at bounding box center [346, 104] width 59 height 29
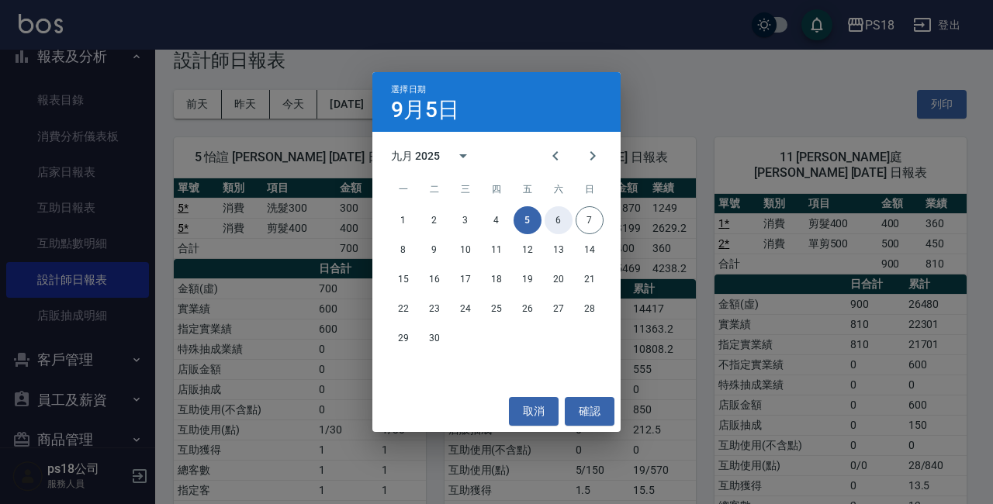
click at [564, 219] on button "6" at bounding box center [559, 220] width 28 height 28
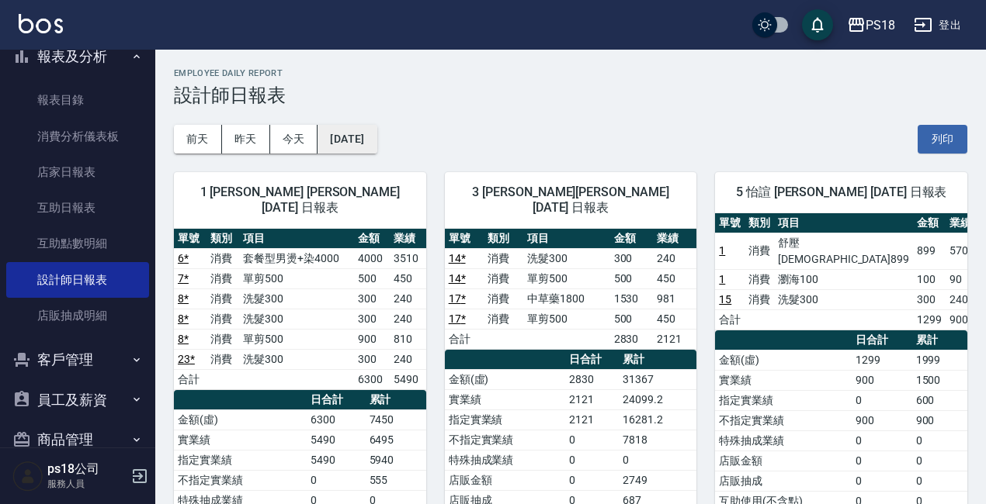
click at [376, 132] on button "[DATE]" at bounding box center [346, 139] width 59 height 29
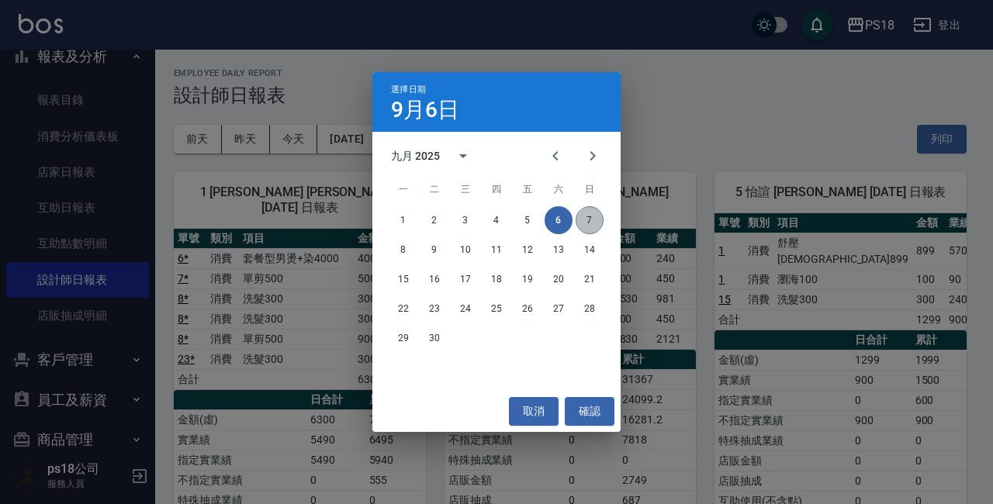
click at [586, 217] on button "7" at bounding box center [590, 220] width 28 height 28
